Goal: Transaction & Acquisition: Purchase product/service

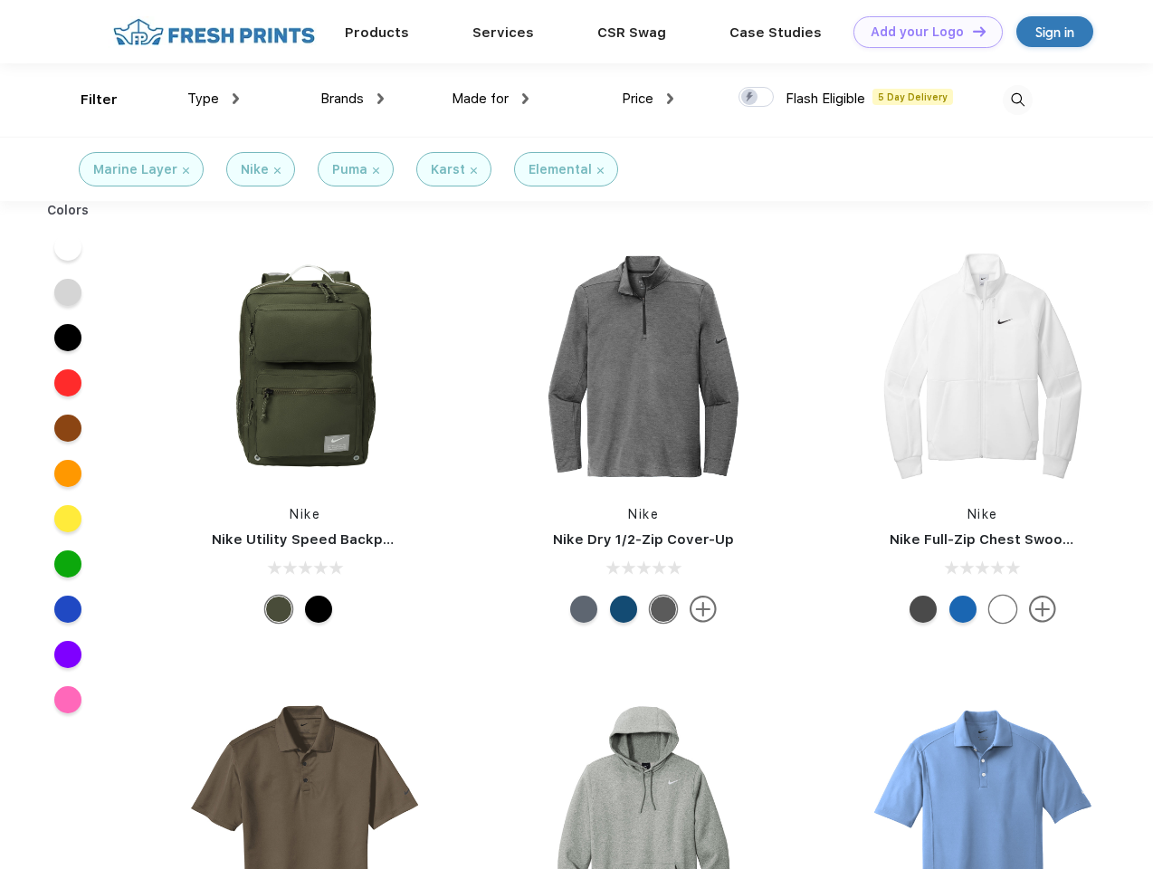
scroll to position [1, 0]
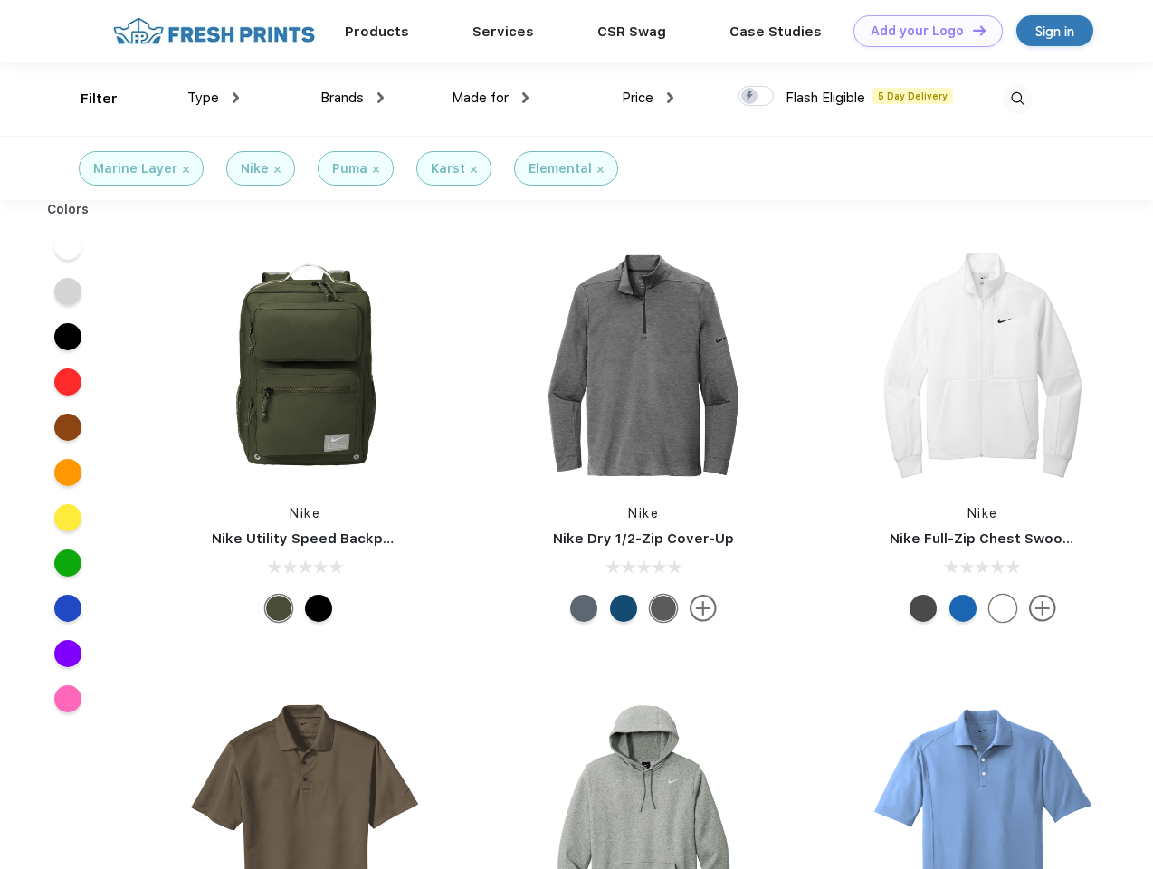
click at [921, 31] on link "Add your Logo Design Tool" at bounding box center [927, 31] width 149 height 32
click at [87, 99] on div "Filter" at bounding box center [99, 99] width 37 height 21
click at [214, 98] on span "Type" at bounding box center [203, 98] width 32 height 16
click at [352, 98] on span "Brands" at bounding box center [341, 98] width 43 height 16
click at [490, 98] on span "Made for" at bounding box center [480, 98] width 57 height 16
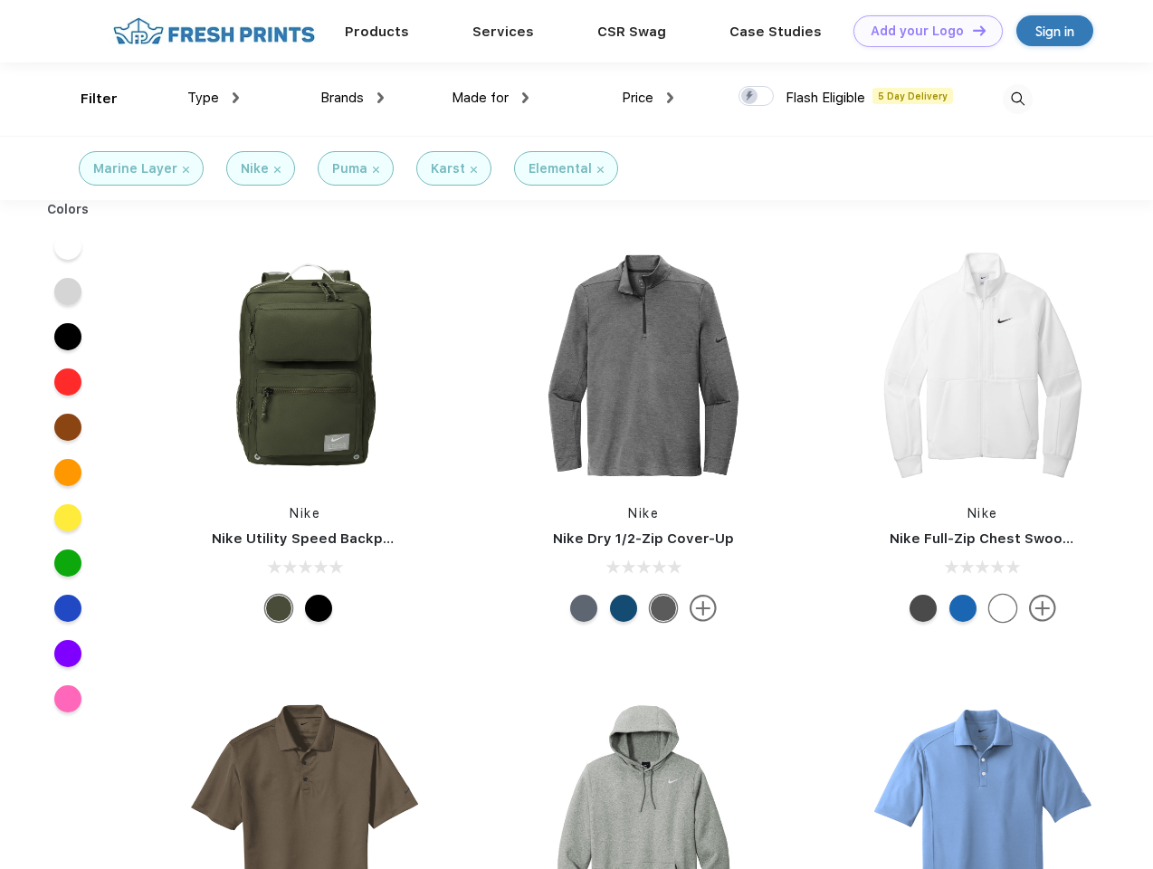
click at [648, 98] on span "Price" at bounding box center [638, 98] width 32 height 16
click at [757, 97] on div at bounding box center [755, 96] width 35 height 20
click at [750, 97] on input "checkbox" at bounding box center [744, 91] width 12 height 12
click at [1017, 99] on img at bounding box center [1018, 99] width 30 height 30
click at [68, 246] on div at bounding box center [68, 246] width 70 height 45
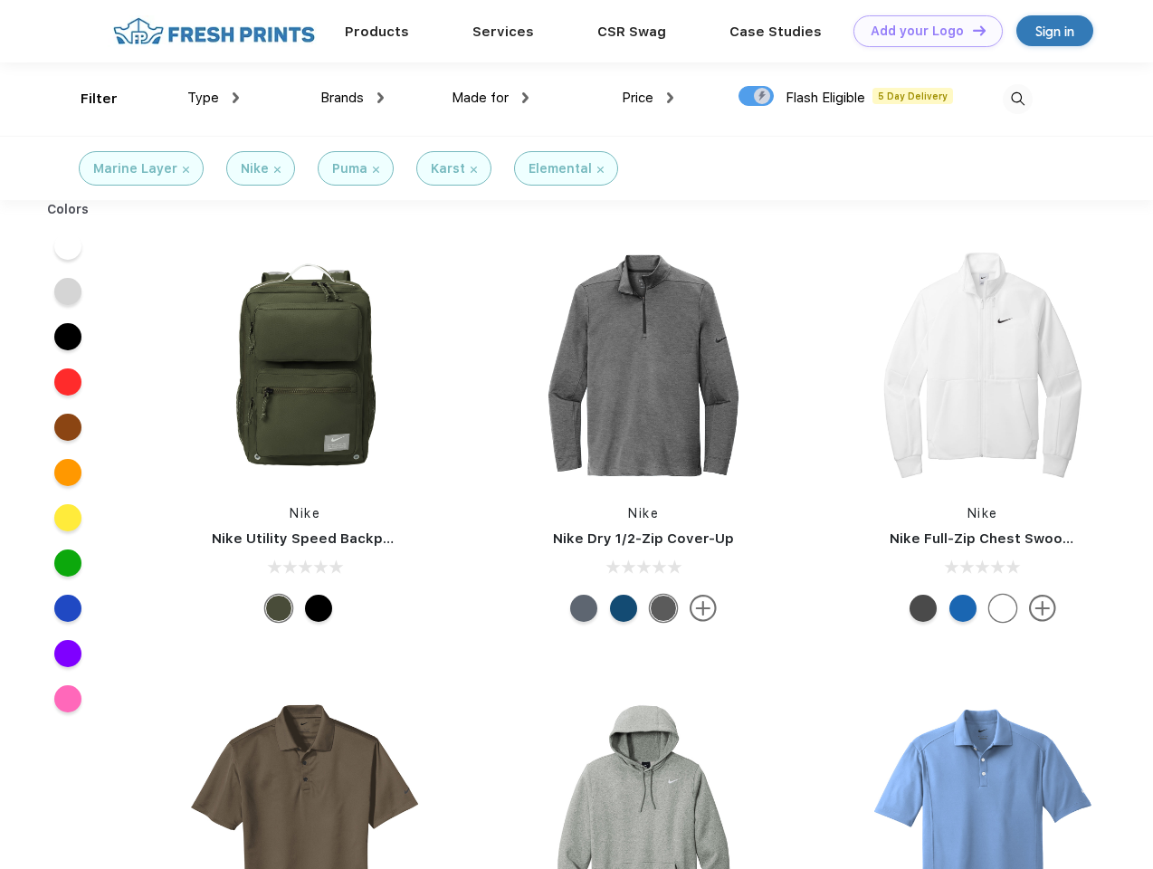
click at [68, 291] on div at bounding box center [68, 291] width 70 height 45
